Goal: Navigation & Orientation: Find specific page/section

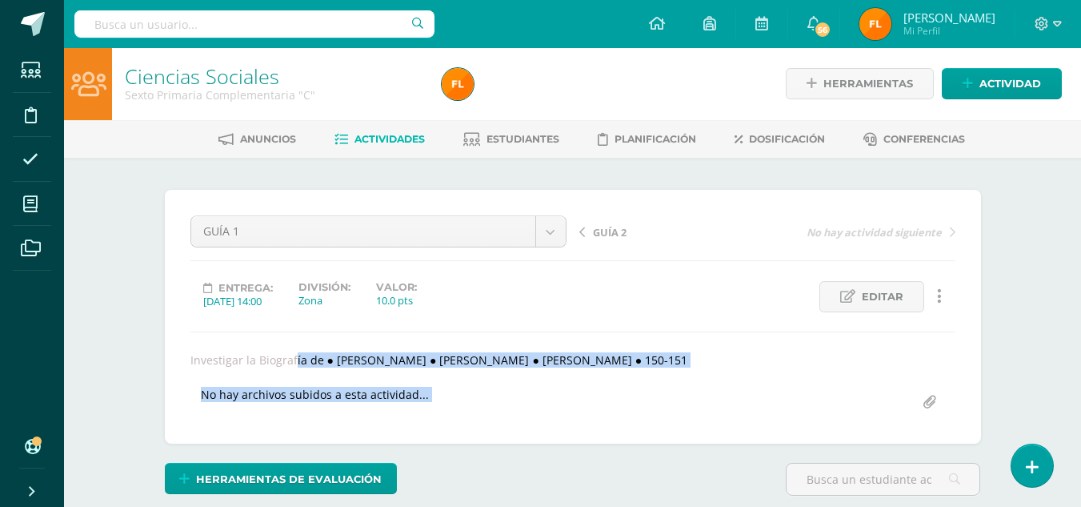
scroll to position [1, 0]
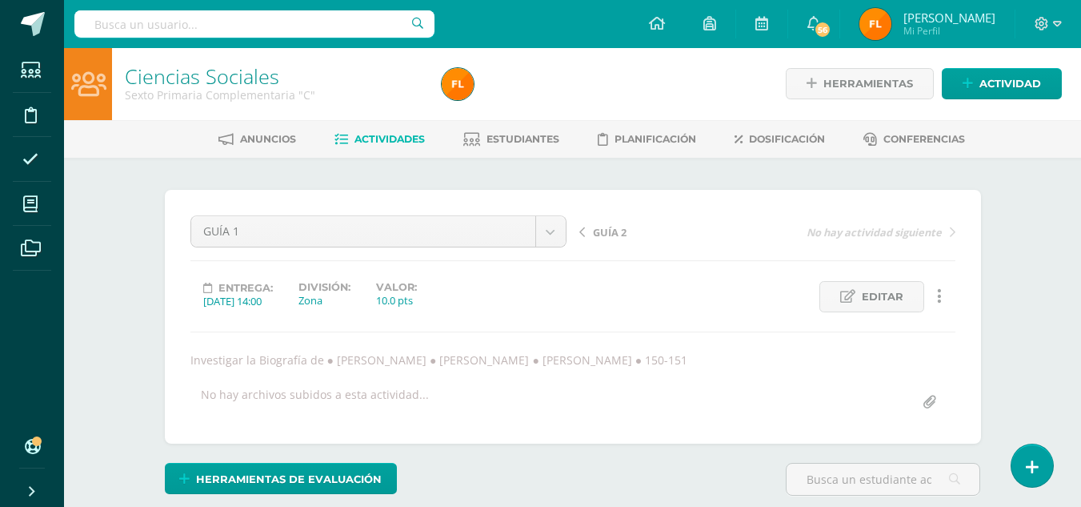
click at [693, 289] on div "Entrega: [DATE] 14:00 División: Zona Valor: 10.0 pts Editar Historial de activi…" at bounding box center [573, 296] width 778 height 31
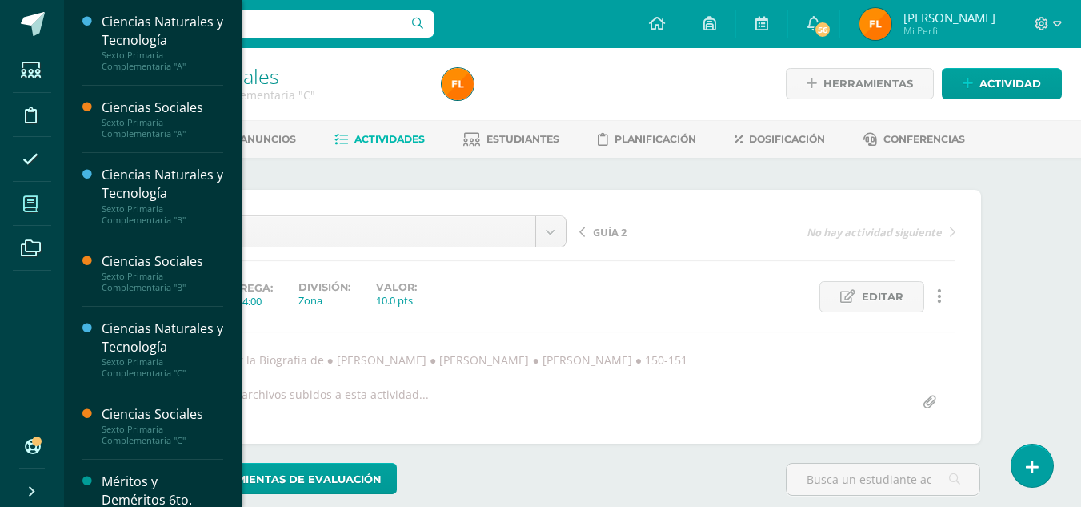
click at [21, 200] on span at bounding box center [31, 204] width 36 height 36
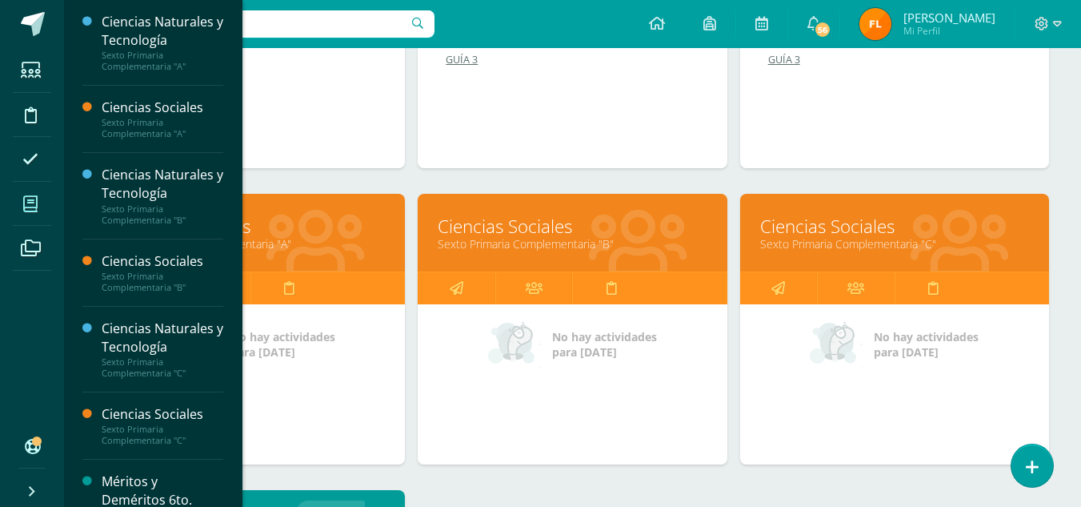
scroll to position [160, 0]
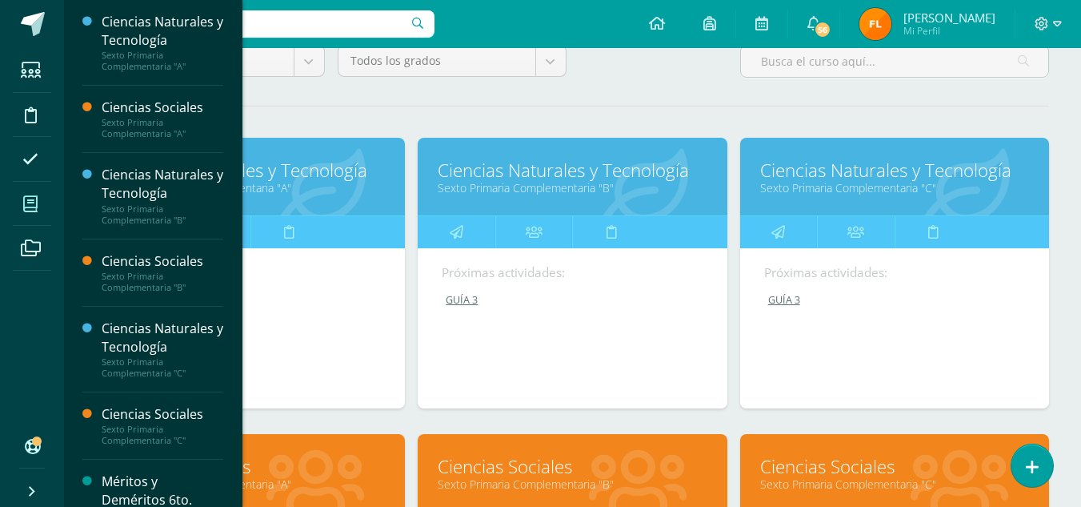
click at [515, 174] on link "Ciencias Naturales y Tecnología" at bounding box center [572, 170] width 269 height 25
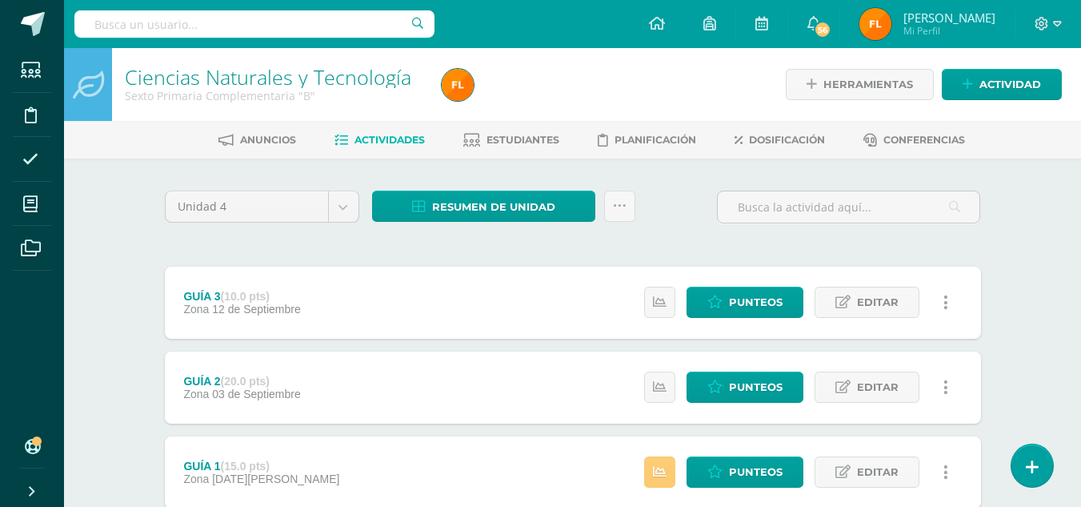
scroll to position [108, 0]
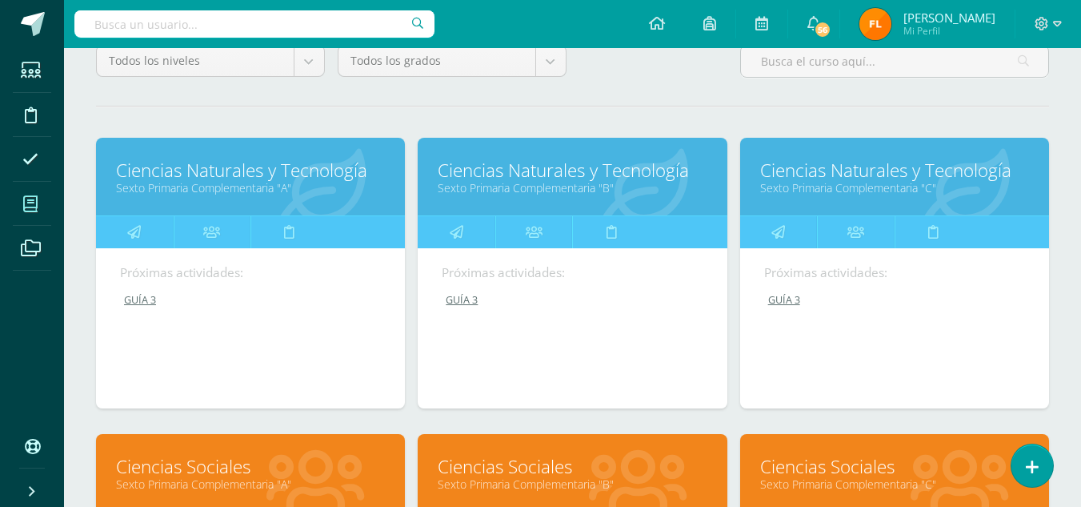
scroll to position [400, 0]
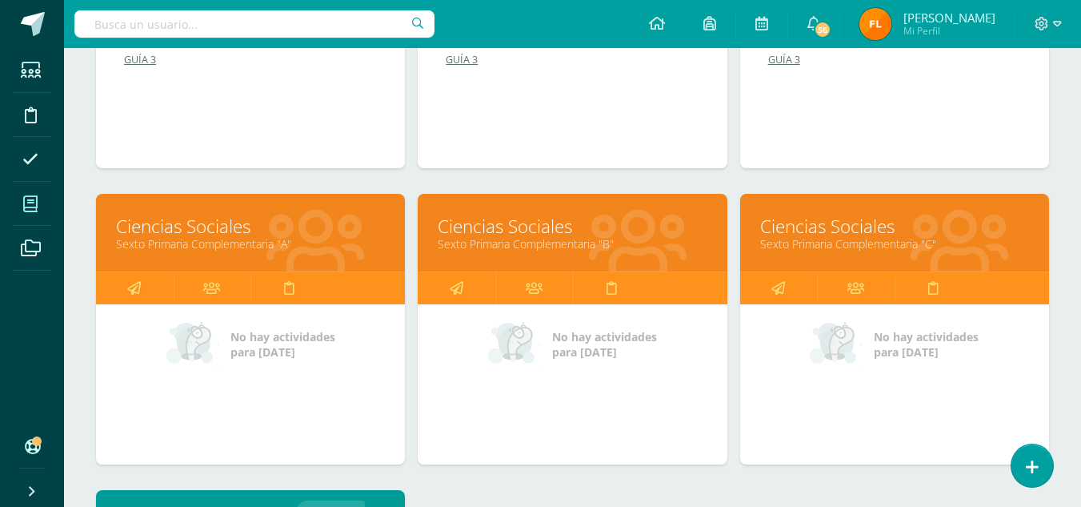
click at [547, 229] on link "Ciencias Sociales" at bounding box center [572, 226] width 269 height 25
